Goal: Information Seeking & Learning: Learn about a topic

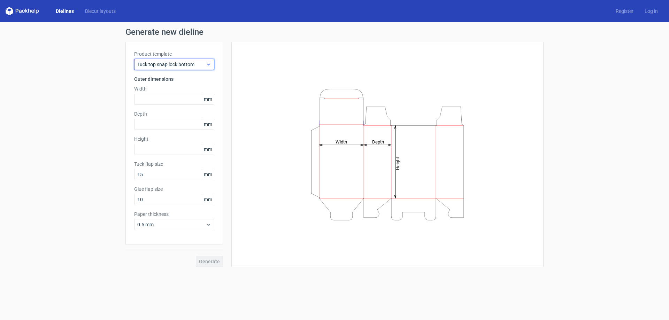
click at [175, 63] on span "Tuck top snap lock bottom" at bounding box center [171, 64] width 69 height 7
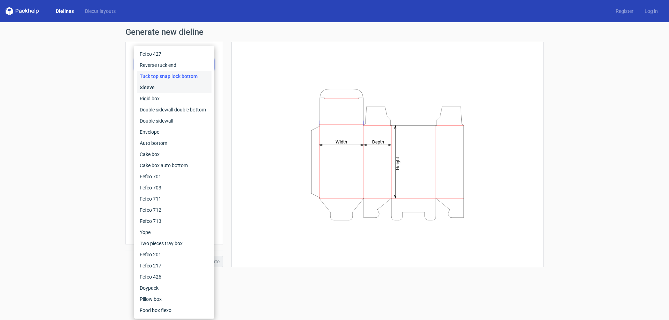
click at [164, 84] on div "Sleeve" at bounding box center [174, 87] width 75 height 11
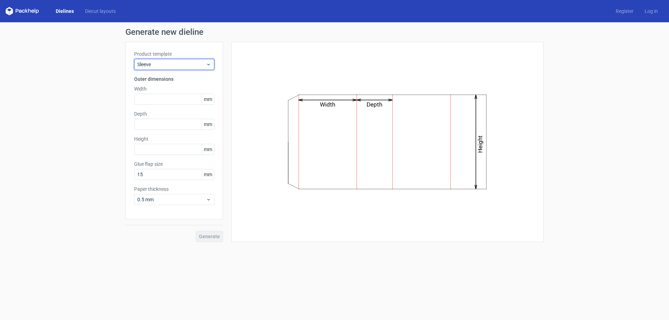
click at [157, 67] on span "Sleeve" at bounding box center [171, 64] width 69 height 7
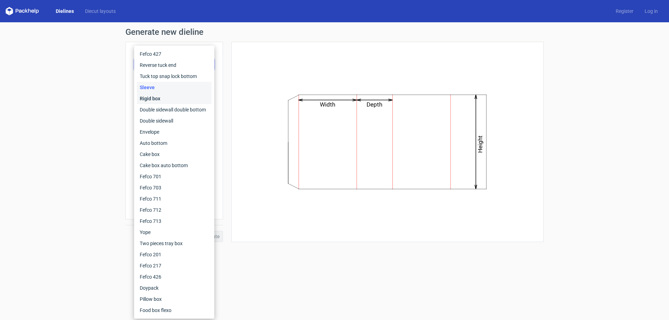
click at [157, 97] on div "Rigid box" at bounding box center [174, 98] width 75 height 11
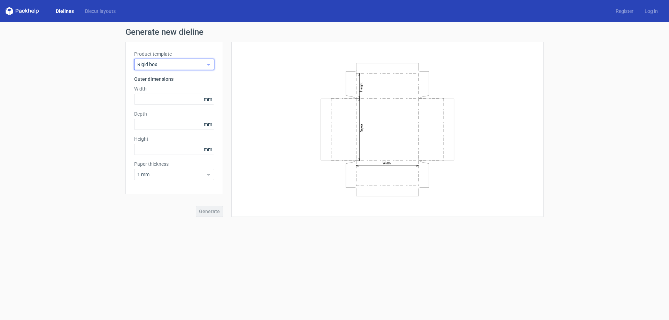
click at [154, 62] on span "Rigid box" at bounding box center [171, 64] width 69 height 7
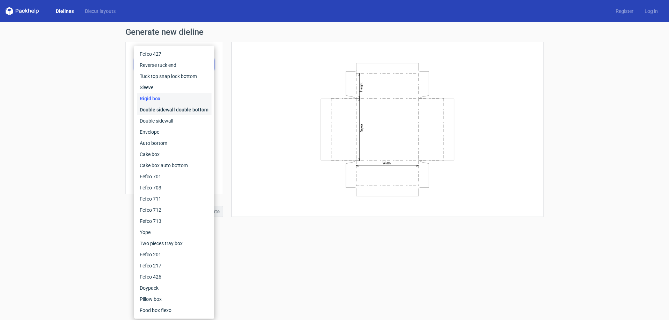
click at [159, 105] on div "Double sidewall double bottom" at bounding box center [174, 109] width 75 height 11
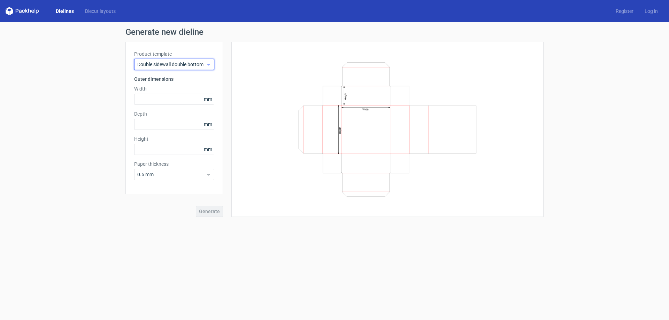
click at [157, 63] on span "Double sidewall double bottom" at bounding box center [171, 64] width 69 height 7
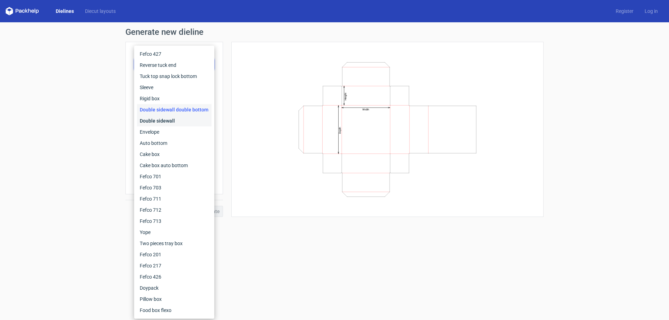
click at [166, 117] on div "Double sidewall" at bounding box center [174, 120] width 75 height 11
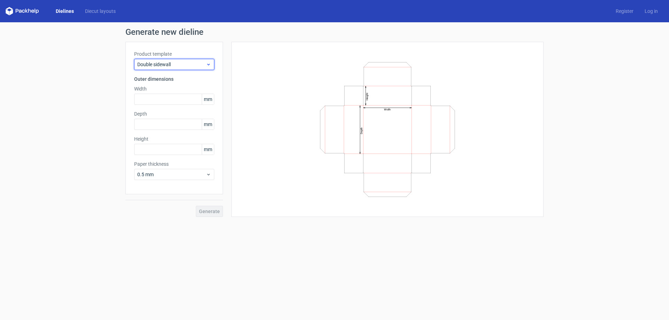
click at [163, 69] on div "Double sidewall" at bounding box center [174, 64] width 80 height 11
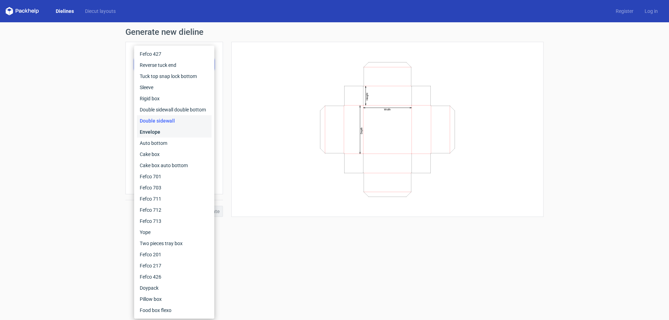
click at [165, 130] on div "Envelope" at bounding box center [174, 131] width 75 height 11
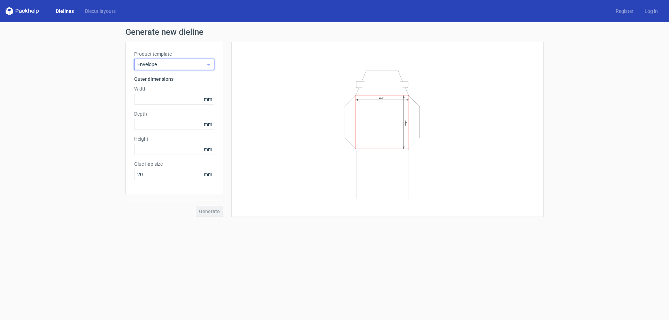
click at [152, 61] on span "Envelope" at bounding box center [171, 64] width 69 height 7
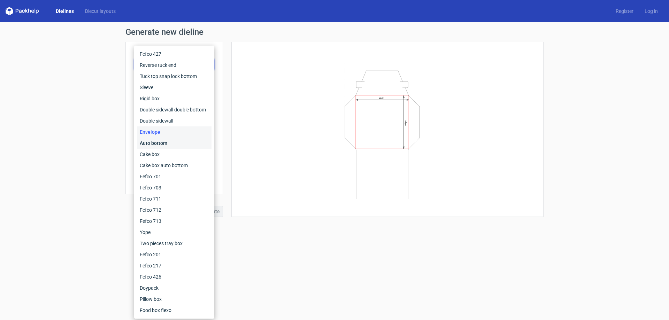
click at [162, 144] on div "Auto bottom" at bounding box center [174, 143] width 75 height 11
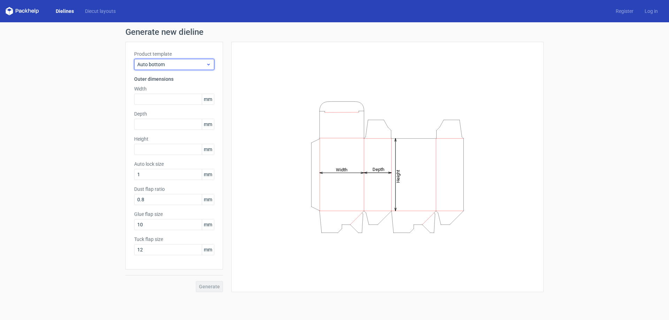
click at [157, 59] on div "Auto bottom" at bounding box center [174, 64] width 80 height 11
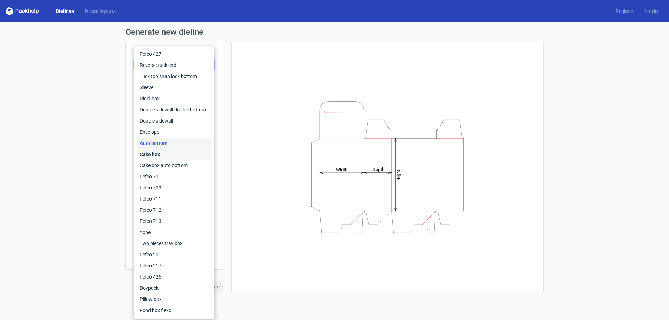
click at [157, 151] on div "Cake box" at bounding box center [174, 154] width 75 height 11
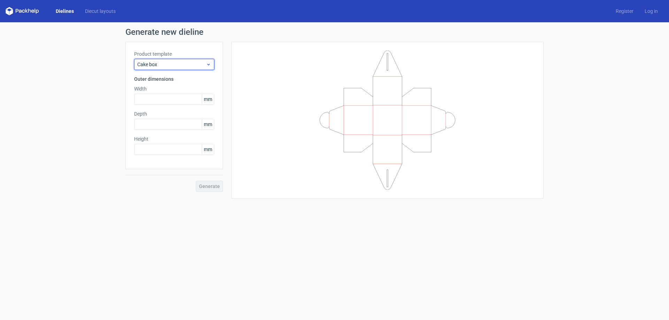
click at [163, 64] on span "Cake box" at bounding box center [171, 64] width 69 height 7
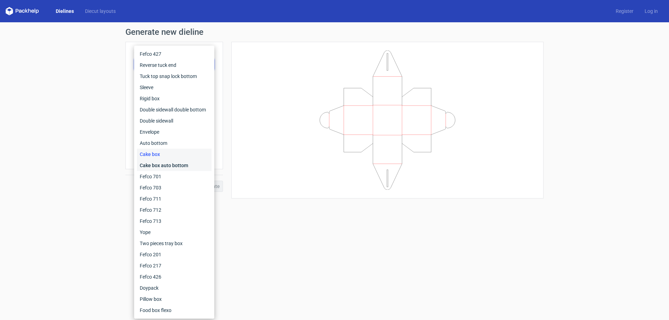
click at [160, 162] on div "Cake box auto bottom" at bounding box center [174, 165] width 75 height 11
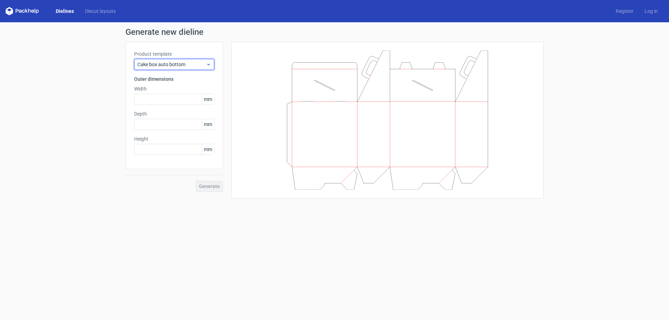
click at [161, 66] on span "Cake box auto bottom" at bounding box center [171, 64] width 69 height 7
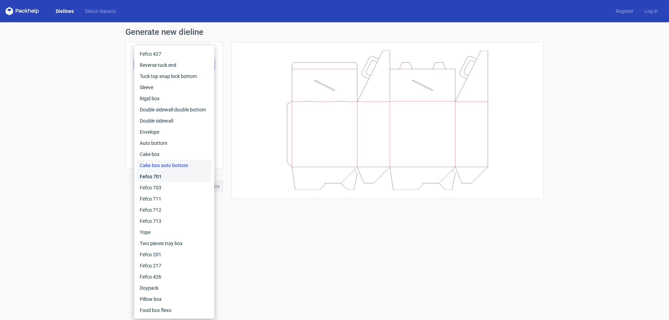
click at [161, 177] on div "Fefco 701" at bounding box center [174, 176] width 75 height 11
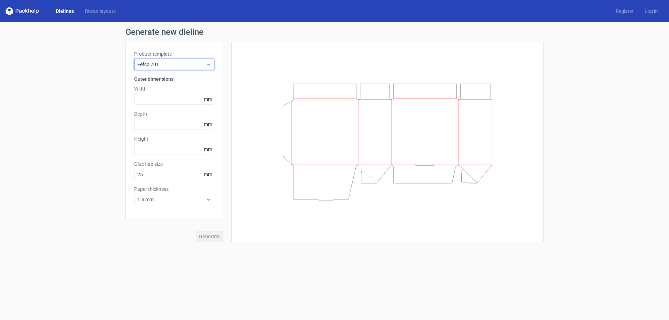
click at [147, 64] on span "Fefco 701" at bounding box center [171, 64] width 69 height 7
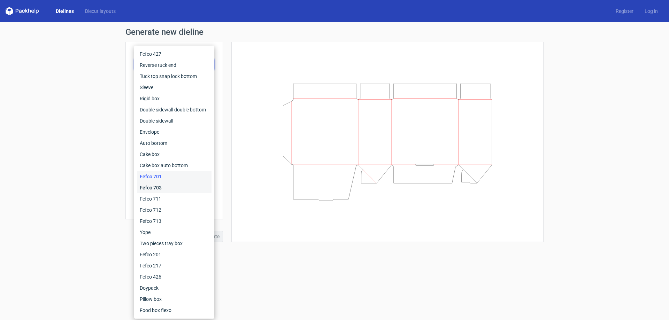
click at [163, 187] on div "Fefco 703" at bounding box center [174, 187] width 75 height 11
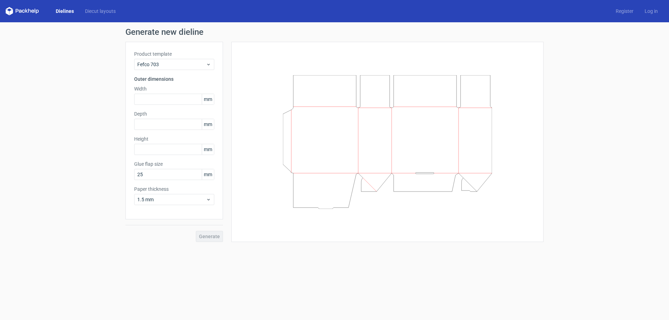
click at [155, 71] on div "Product template Fefco 703 Outer dimensions Width mm Depth mm Height mm Glue fl…" at bounding box center [174, 131] width 98 height 178
click at [159, 66] on span "Fefco 703" at bounding box center [171, 64] width 69 height 7
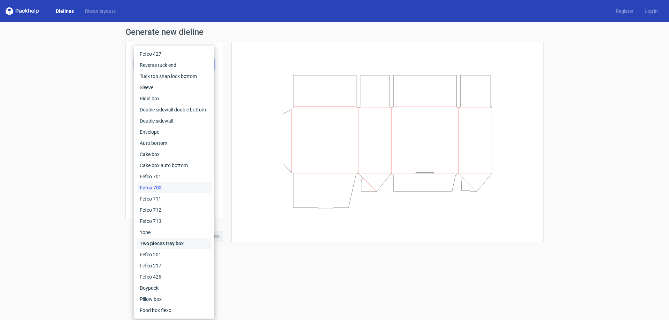
click at [160, 245] on div "Two pieces tray box" at bounding box center [174, 243] width 75 height 11
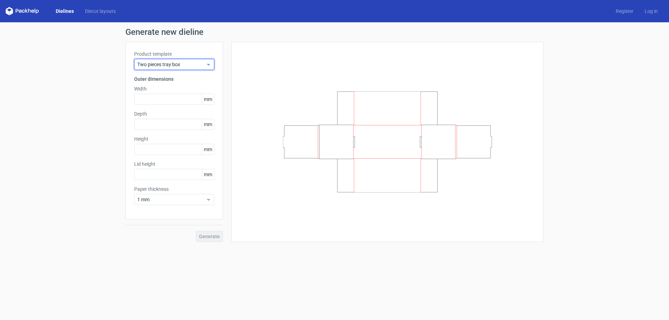
click at [158, 68] on span "Two pieces tray box" at bounding box center [171, 64] width 69 height 7
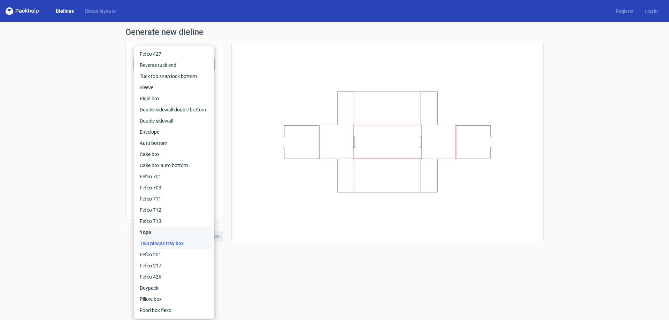
click at [175, 236] on div "Yope" at bounding box center [174, 232] width 75 height 11
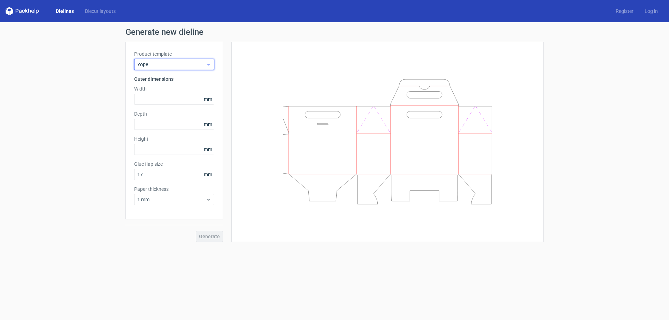
click at [164, 62] on span "Yope" at bounding box center [171, 64] width 69 height 7
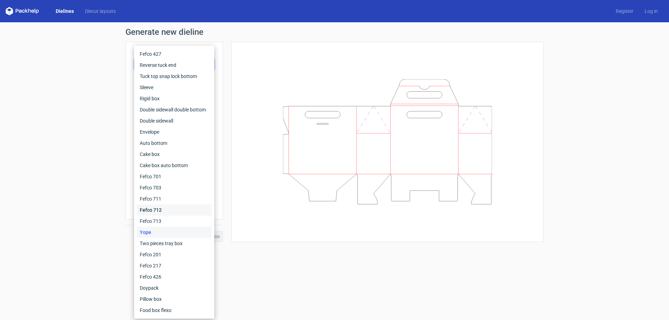
click at [181, 205] on div "Fefco 712" at bounding box center [174, 210] width 75 height 11
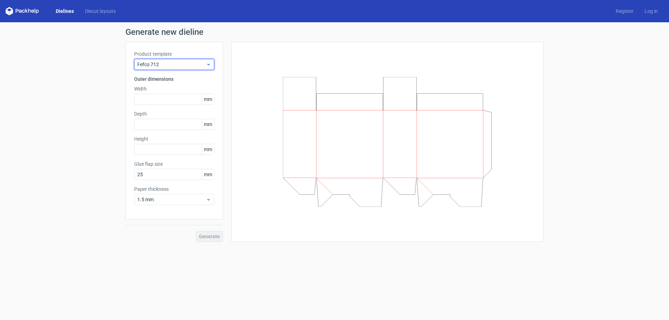
click at [163, 66] on span "Fefco 712" at bounding box center [171, 64] width 69 height 7
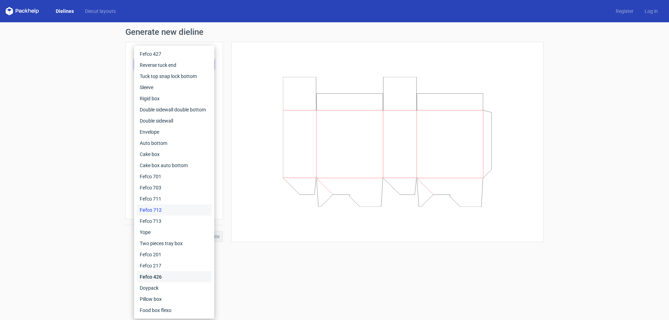
click at [166, 274] on div "Fefco 426" at bounding box center [174, 276] width 75 height 11
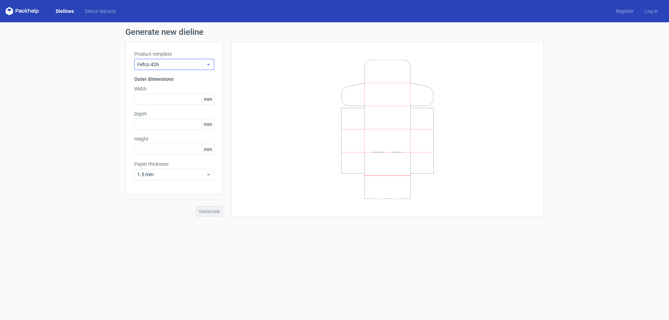
drag, startPoint x: 166, startPoint y: 56, endPoint x: 165, endPoint y: 64, distance: 8.0
click at [165, 59] on div "Product template Fefco 426" at bounding box center [174, 61] width 80 height 20
click at [164, 65] on span "Fefco 426" at bounding box center [171, 64] width 69 height 7
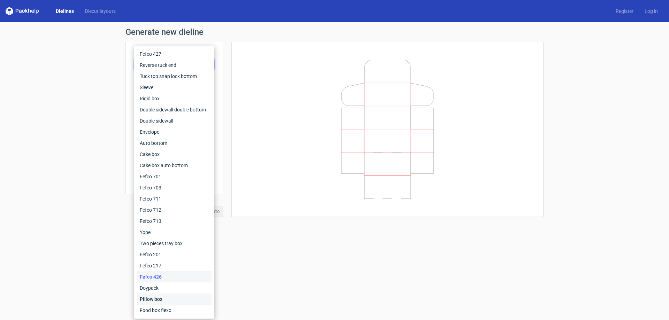
click at [164, 301] on div "Pillow box" at bounding box center [174, 299] width 75 height 11
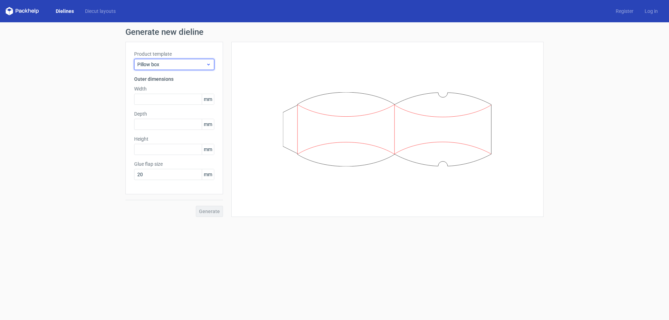
click at [161, 59] on div "Pillow box" at bounding box center [174, 64] width 80 height 11
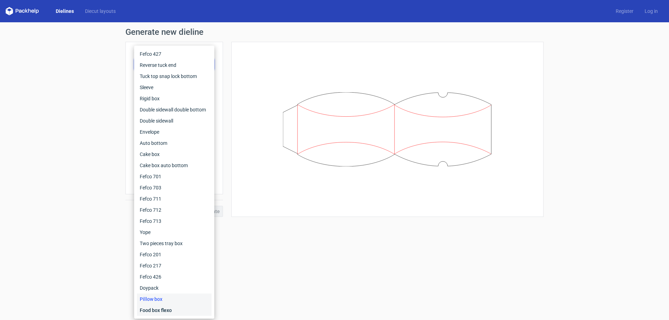
click at [168, 309] on div "Food box flexo" at bounding box center [174, 310] width 75 height 11
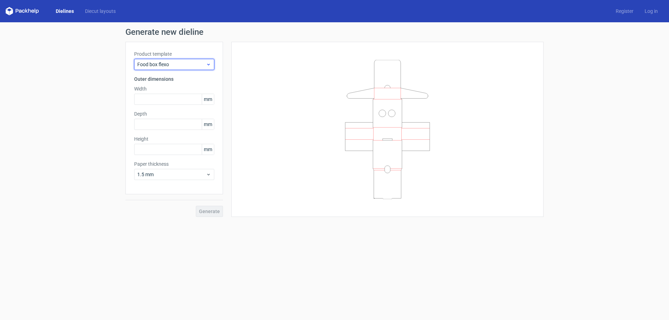
click at [155, 62] on span "Food box flexo" at bounding box center [171, 64] width 69 height 7
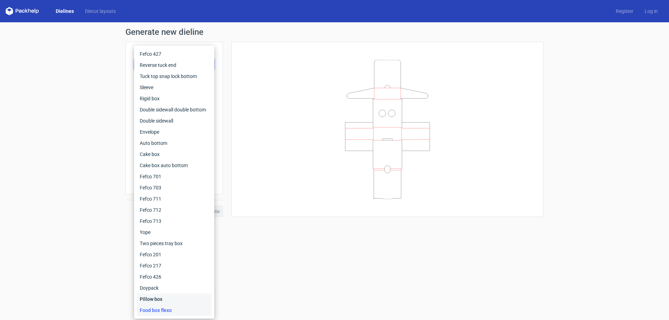
click at [170, 297] on div "Pillow box" at bounding box center [174, 299] width 75 height 11
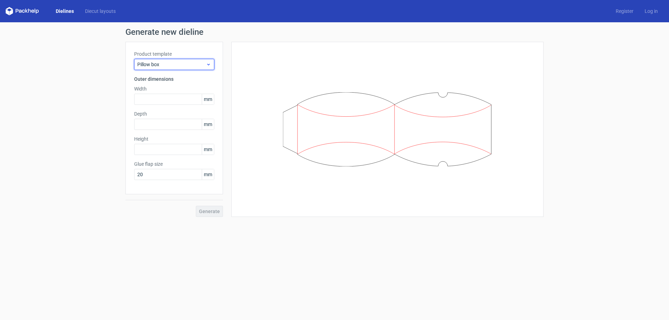
click at [185, 66] on span "Pillow box" at bounding box center [171, 64] width 69 height 7
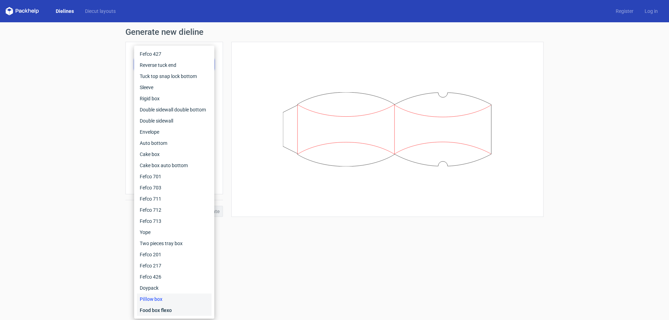
click at [153, 313] on div "Food box flexo" at bounding box center [174, 310] width 75 height 11
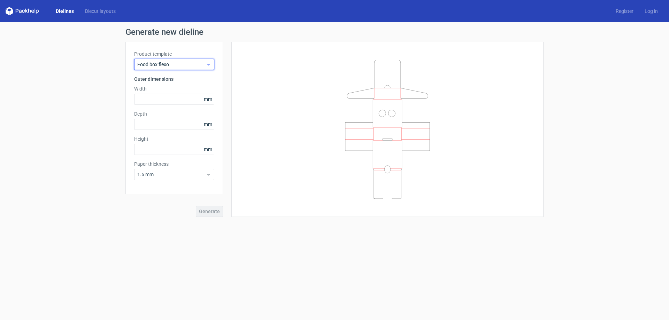
click at [145, 66] on span "Food box flexo" at bounding box center [171, 64] width 69 height 7
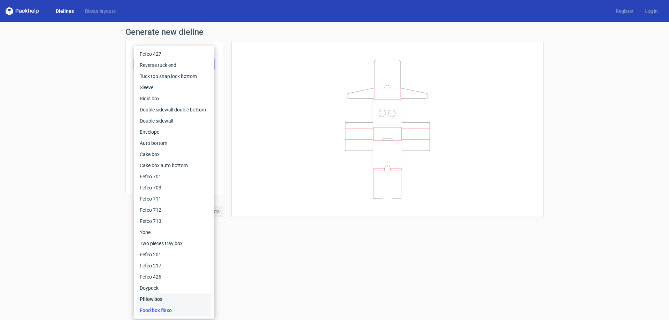
click at [156, 302] on div "Pillow box" at bounding box center [174, 299] width 75 height 11
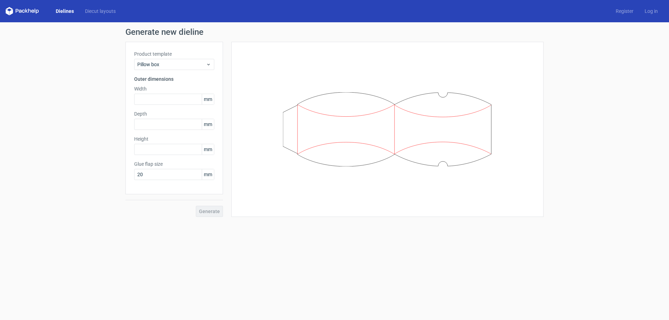
click at [181, 71] on div "Product template Pillow box Outer dimensions Width mm Depth mm Height mm Glue f…" at bounding box center [174, 118] width 98 height 153
click at [175, 68] on div "Pillow box" at bounding box center [174, 64] width 80 height 11
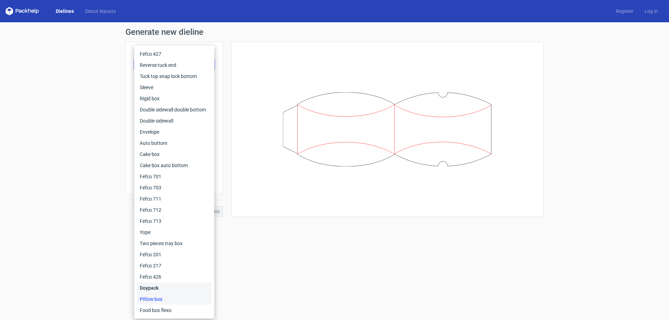
click at [166, 289] on div "Doypack" at bounding box center [174, 288] width 75 height 11
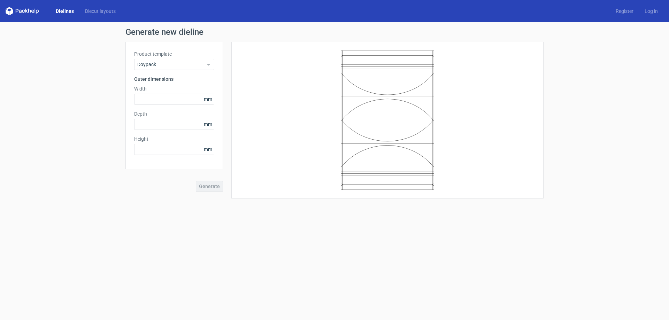
click at [171, 71] on div "Product template Doypack Outer dimensions Width mm Depth mm Height mm" at bounding box center [174, 106] width 98 height 128
click at [169, 67] on span "Doypack" at bounding box center [171, 64] width 69 height 7
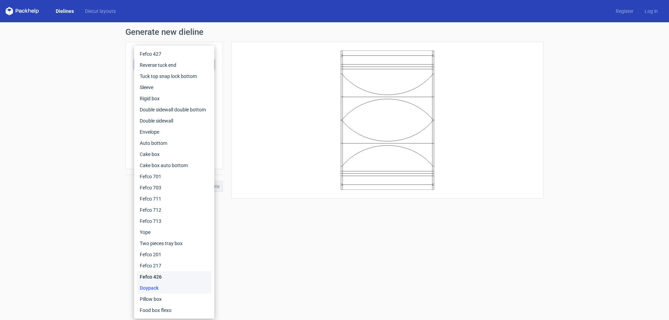
click at [159, 279] on div "Fefco 426" at bounding box center [174, 276] width 75 height 11
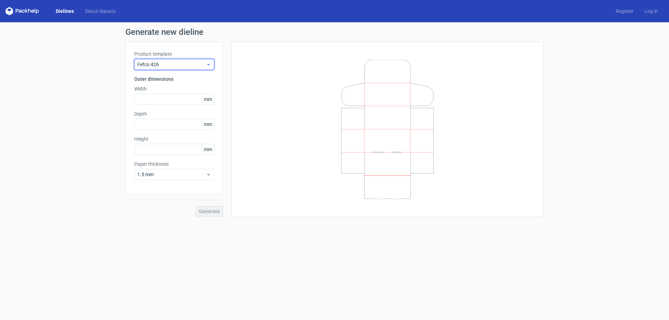
click at [147, 67] on span "Fefco 426" at bounding box center [171, 64] width 69 height 7
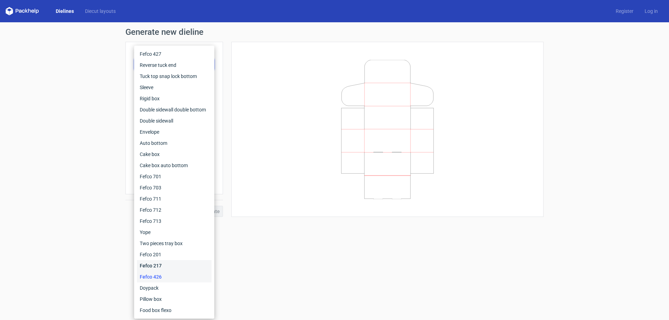
click at [161, 265] on div "Fefco 217" at bounding box center [174, 265] width 75 height 11
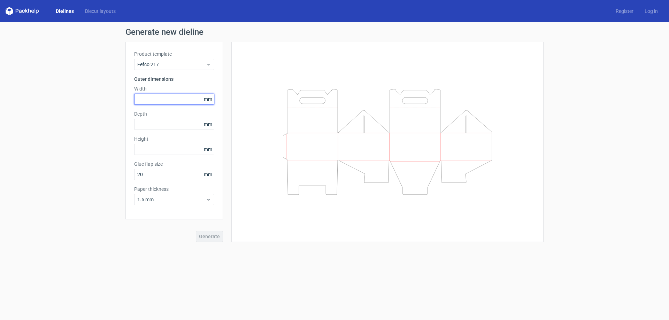
click at [153, 101] on input "text" at bounding box center [174, 99] width 80 height 11
